Goal: Information Seeking & Learning: Learn about a topic

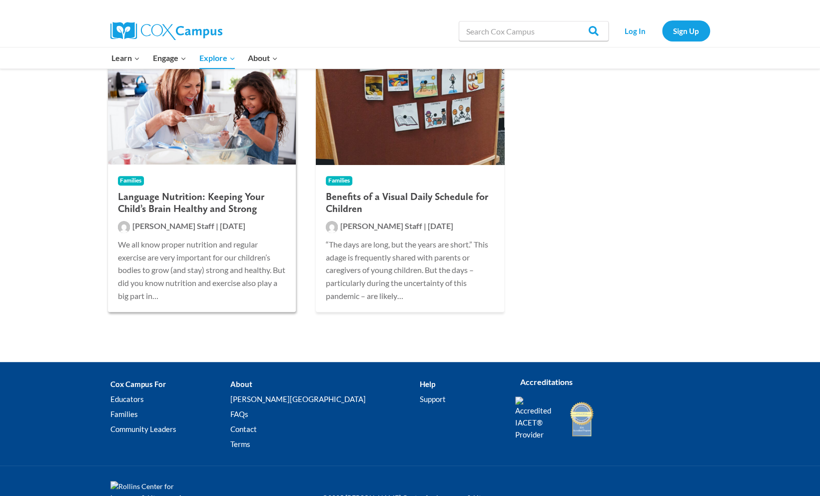
scroll to position [133, 0]
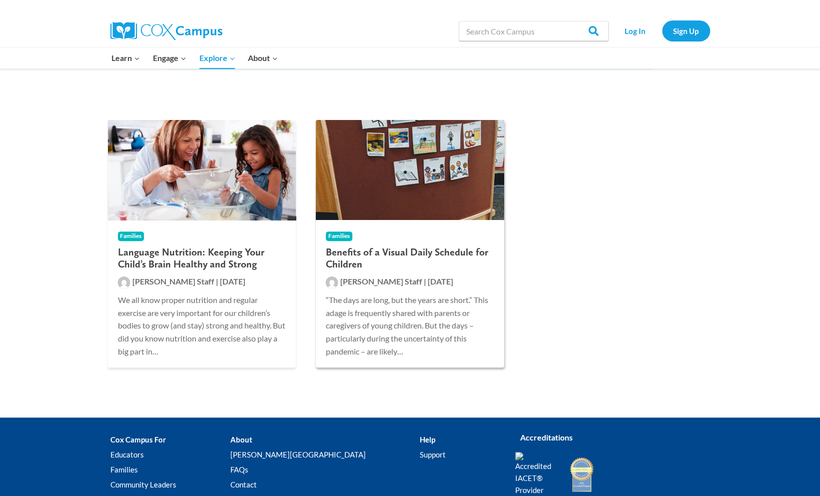
click at [349, 232] on span "Families" at bounding box center [339, 235] width 26 height 9
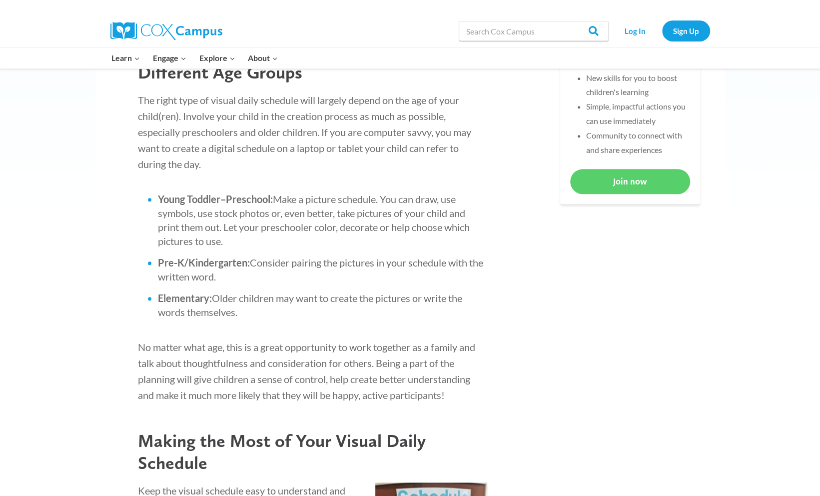
scroll to position [300, 0]
